Goal: Navigation & Orientation: Find specific page/section

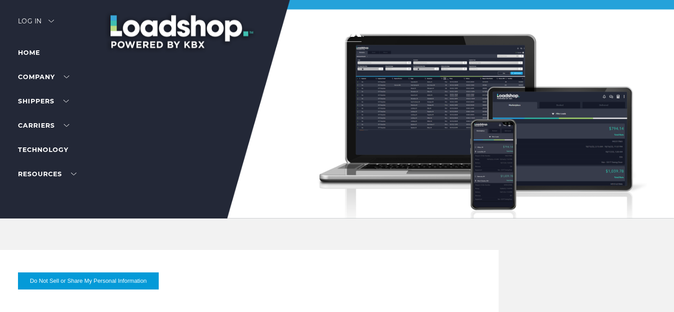
click at [36, 56] on li "Home" at bounding box center [57, 52] width 78 height 11
click at [37, 52] on link "Home" at bounding box center [29, 53] width 22 height 8
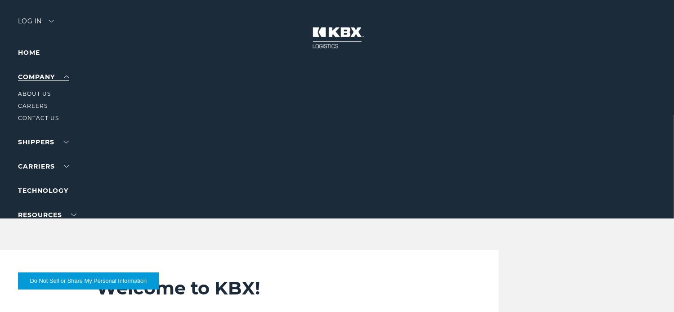
click at [67, 75] on link "Company" at bounding box center [43, 77] width 51 height 8
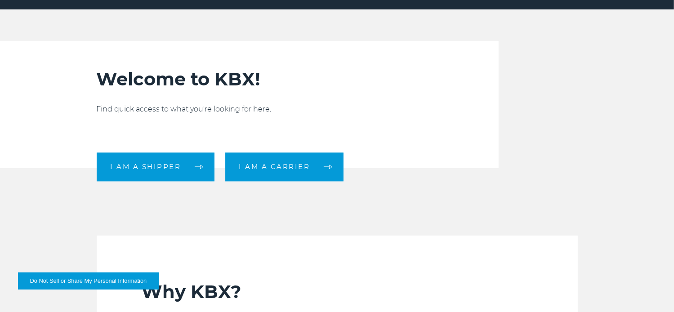
scroll to position [225, 0]
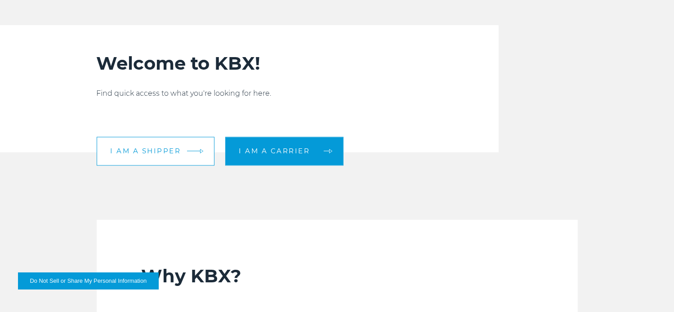
click at [160, 148] on span "I am a shipper" at bounding box center [146, 151] width 71 height 7
